Goal: Book appointment/travel/reservation

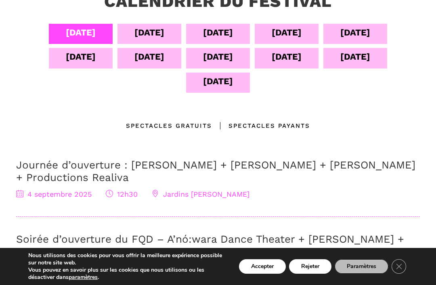
scroll to position [199, 0]
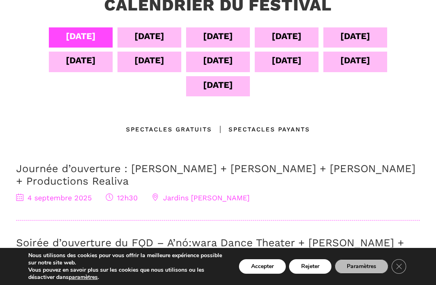
click at [301, 40] on div "[DATE]" at bounding box center [286, 36] width 30 height 14
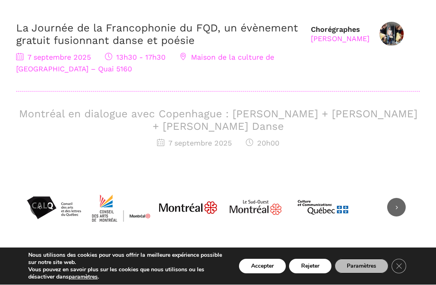
scroll to position [340, 0]
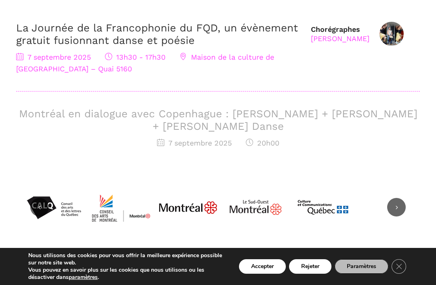
click at [253, 61] on span "Maison de la culture de Verdun – Quai 5160" at bounding box center [145, 63] width 258 height 20
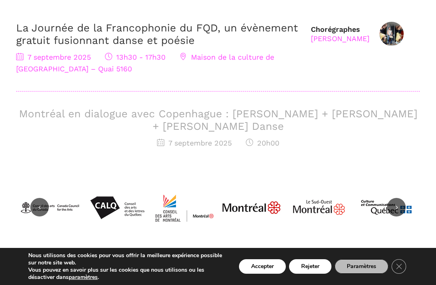
click at [244, 61] on div "7 septembre 2025 13h30 - 17h30 Maison de la culture de Verdun – Quai 5160" at bounding box center [159, 63] width 286 height 23
click at [73, 69] on span "Maison de la culture de Verdun – Quai 5160" at bounding box center [145, 63] width 258 height 20
click at [339, 40] on div "Taafé Fanga" at bounding box center [340, 38] width 58 height 9
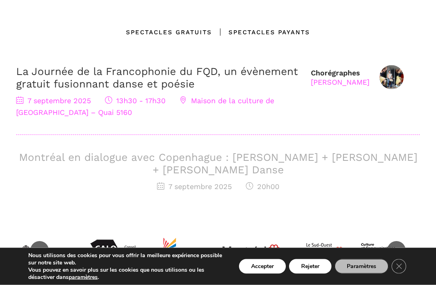
scroll to position [293, 0]
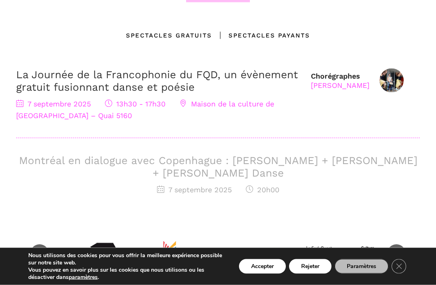
click at [256, 113] on div "7 septembre 2025 13h30 - 17h30 Maison de la culture de Verdun – Quai 5160" at bounding box center [159, 109] width 286 height 23
click at [259, 108] on div "7 septembre 2025 13h30 - 17h30 Maison de la culture de Verdun – Quai 5160" at bounding box center [159, 109] width 286 height 23
click at [89, 110] on div "7 septembre 2025 13h30 - 17h30 Maison de la culture de Verdun – Quai 5160" at bounding box center [159, 109] width 286 height 23
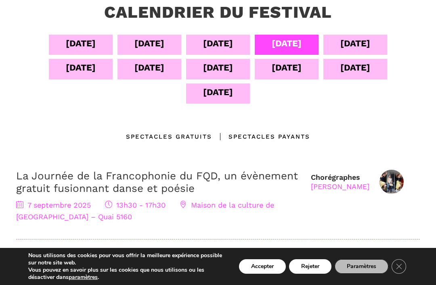
scroll to position [186, 0]
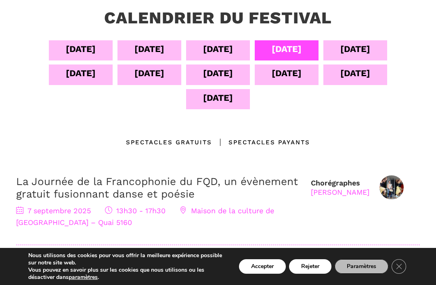
click at [294, 142] on div "Spectacles Payants" at bounding box center [261, 143] width 98 height 10
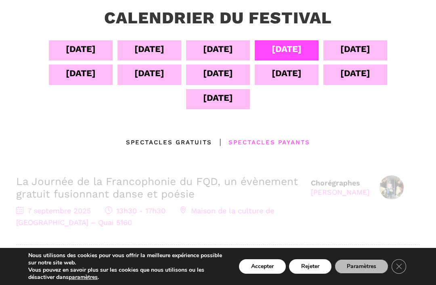
click at [276, 150] on div "04 sept 05 sept 06 sept 07 sept 08 sept 09 sept 10 sept 11 sept 12 sept 13 sept…" at bounding box center [217, 185] width 419 height 291
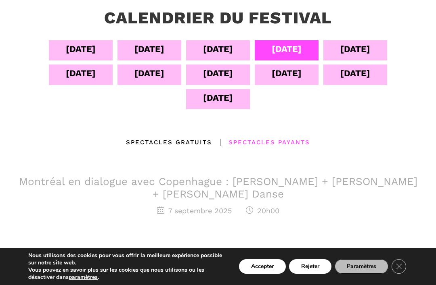
click at [284, 138] on div "Spectacles Payants" at bounding box center [261, 143] width 98 height 10
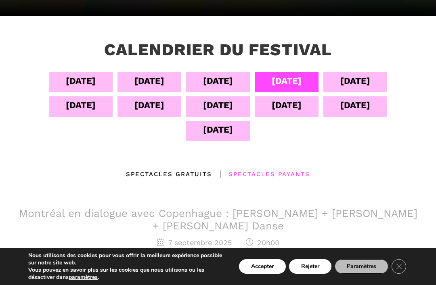
scroll to position [152, 0]
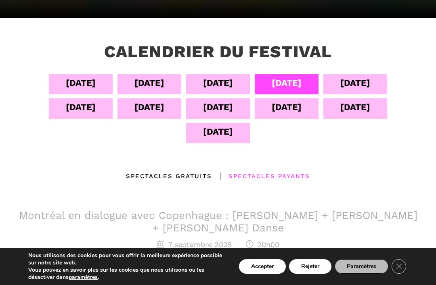
click at [196, 178] on div "Spectacles gratuits" at bounding box center [169, 176] width 86 height 10
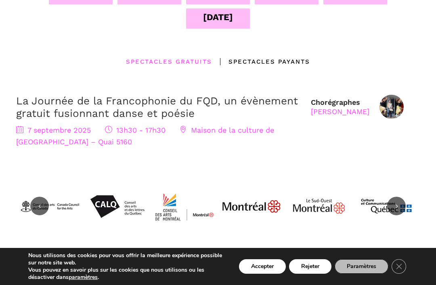
scroll to position [267, 0]
click at [393, 106] on img at bounding box center [391, 106] width 24 height 24
click at [340, 111] on div "Taafé Fanga" at bounding box center [340, 110] width 58 height 9
click at [345, 115] on div "Chorégraphes Taafé Fanga" at bounding box center [365, 106] width 109 height 24
click at [340, 116] on div "Chorégraphes Taafé Fanga" at bounding box center [365, 106] width 109 height 24
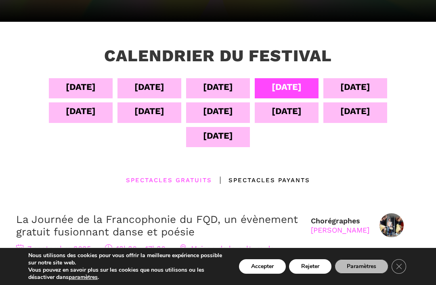
scroll to position [148, 0]
